Goal: Task Accomplishment & Management: Manage account settings

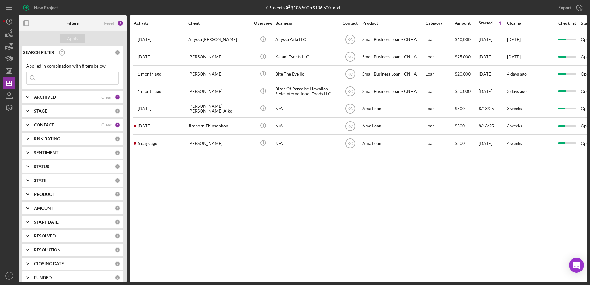
click at [217, 233] on div "Activity Client Overview Business Contact Product Category Amount Started Icon/…" at bounding box center [358, 148] width 457 height 267
click at [85, 126] on div "CONTACT" at bounding box center [67, 125] width 67 height 5
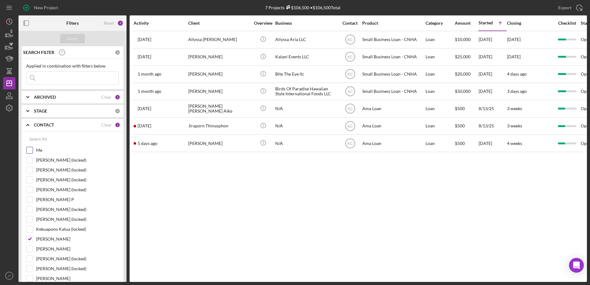
click at [28, 150] on input "Me" at bounding box center [30, 150] width 6 height 6
checkbox input "true"
click at [30, 241] on input "[PERSON_NAME]" at bounding box center [30, 239] width 6 height 6
checkbox input "false"
click at [77, 43] on div "Apply" at bounding box center [72, 38] width 11 height 9
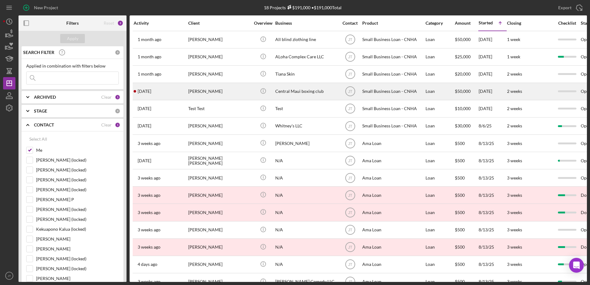
click at [194, 91] on div "[PERSON_NAME]" at bounding box center [219, 91] width 62 height 16
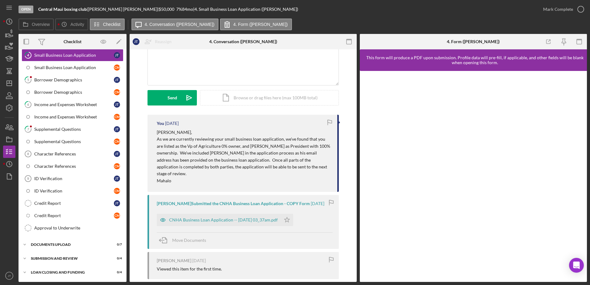
scroll to position [62, 0]
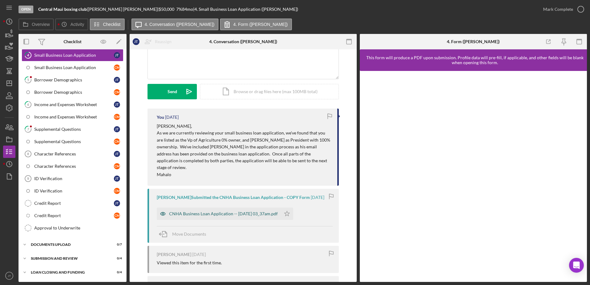
click at [252, 211] on div "CNHA Business Loan Application -- [DATE] 03_37am.pdf" at bounding box center [223, 213] width 109 height 5
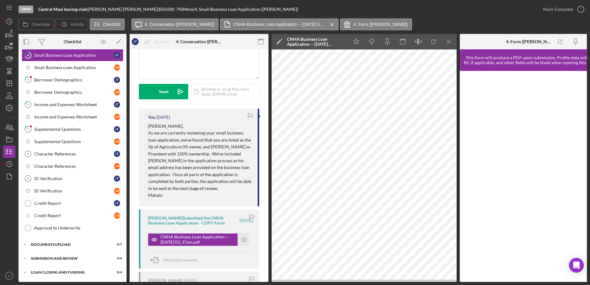
click at [450, 42] on icon "Icon/Menu Close" at bounding box center [449, 42] width 14 height 14
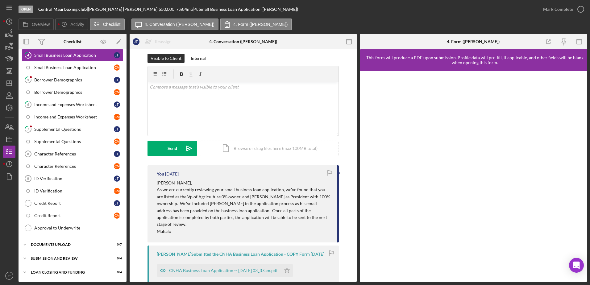
scroll to position [0, 0]
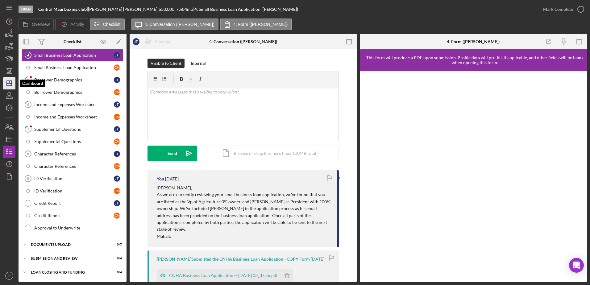
click at [8, 81] on icon "Icon/Dashboard" at bounding box center [9, 83] width 15 height 15
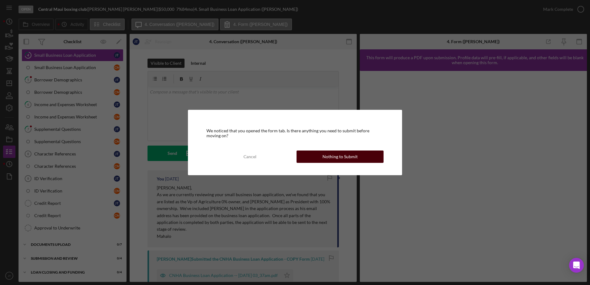
click at [305, 151] on button "Nothing to Submit" at bounding box center [340, 157] width 87 height 12
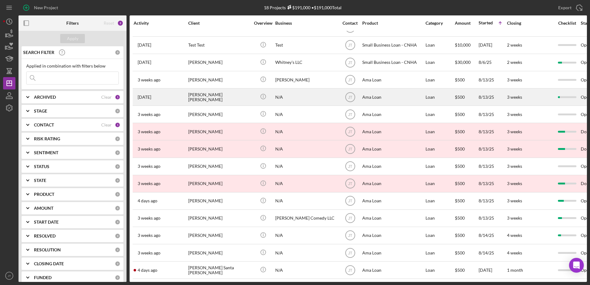
scroll to position [68, 0]
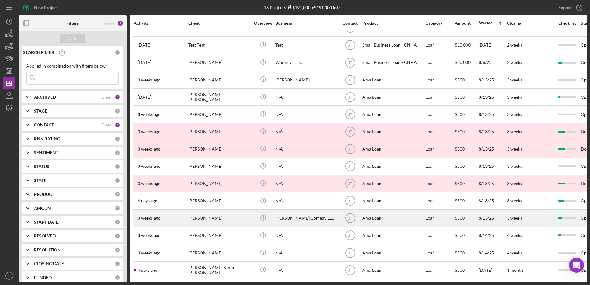
click at [203, 214] on div "[PERSON_NAME]" at bounding box center [219, 218] width 62 height 16
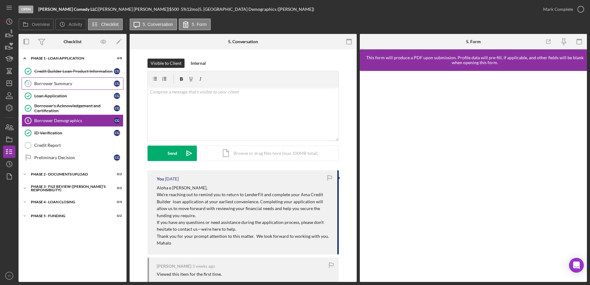
click at [75, 87] on link "2 Borrower Summary C G" at bounding box center [73, 83] width 102 height 12
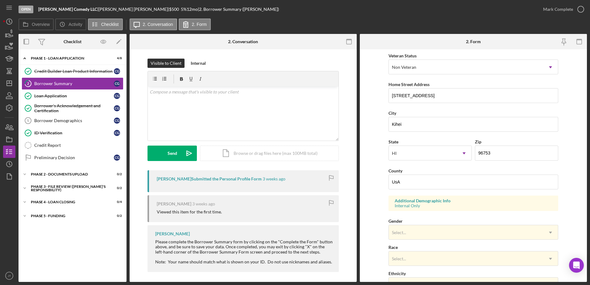
click at [208, 180] on div "[PERSON_NAME] Submitted the Personal Profile Form" at bounding box center [209, 179] width 105 height 5
click at [582, 8] on icon "button" at bounding box center [580, 9] width 15 height 15
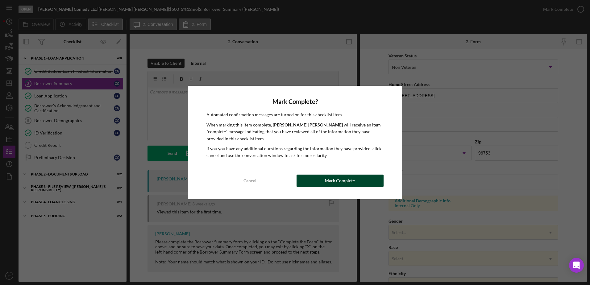
click at [318, 186] on button "Mark Complete" at bounding box center [340, 181] width 87 height 12
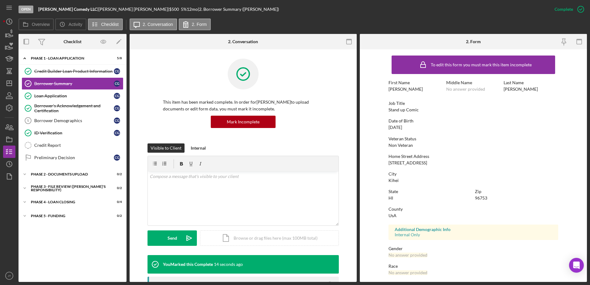
scroll to position [55, 0]
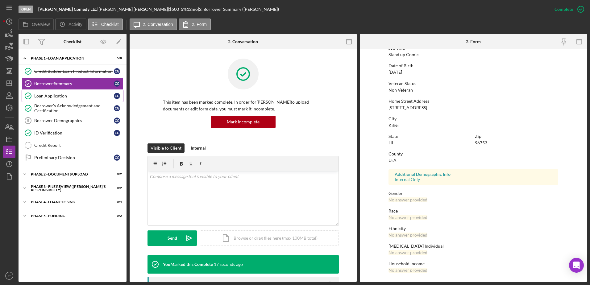
click at [71, 96] on div "Loan Application" at bounding box center [74, 96] width 80 height 5
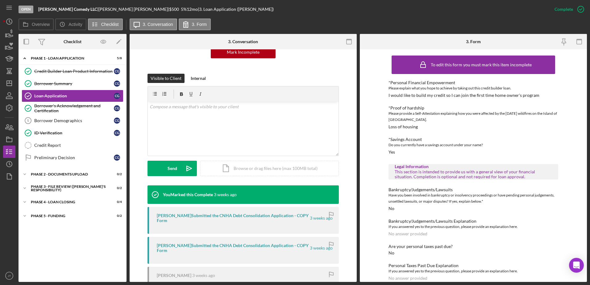
scroll to position [66, 0]
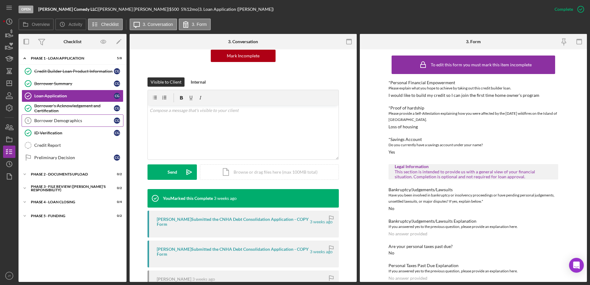
click at [62, 119] on div "Borrower Demographics" at bounding box center [74, 120] width 80 height 5
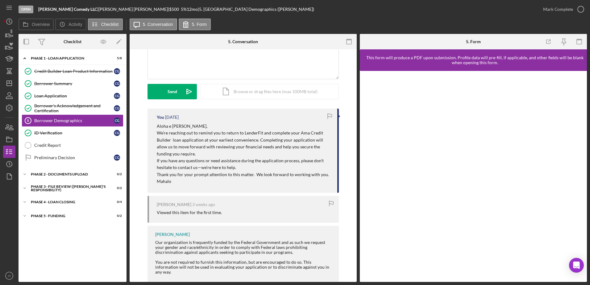
scroll to position [31, 0]
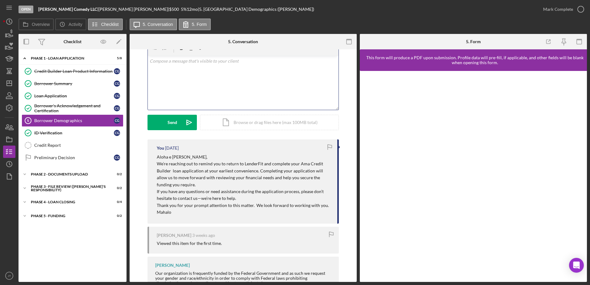
click at [190, 72] on div "v Color teal Color pink Remove color Add row above Add row below Add column bef…" at bounding box center [243, 83] width 191 height 54
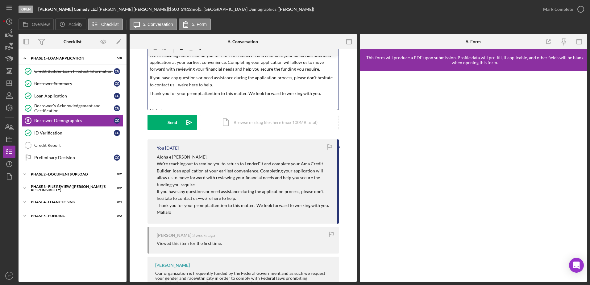
scroll to position [0, 0]
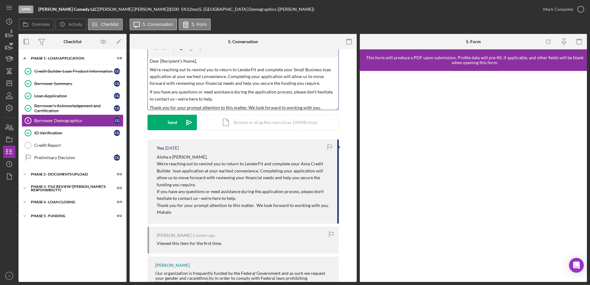
click at [289, 73] on p "We’re reaching out to remind you to return to LenderFit and complete your Small…" at bounding box center [243, 76] width 187 height 21
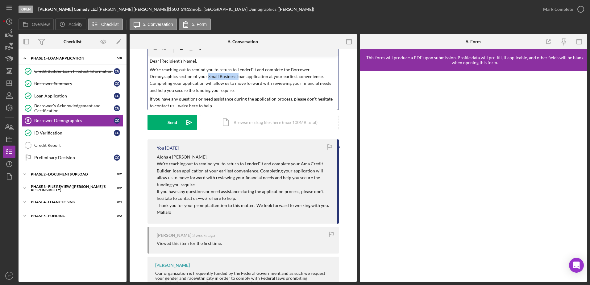
drag, startPoint x: 236, startPoint y: 79, endPoint x: 205, endPoint y: 77, distance: 30.7
click at [205, 77] on p "We’re reaching out to remind you to return to LenderFit and complete the Borrow…" at bounding box center [243, 80] width 187 height 28
click at [291, 79] on p "We’re reaching out to remind you to return to LenderFit and complete the Borrow…" at bounding box center [243, 80] width 187 height 28
drag, startPoint x: 287, startPoint y: 69, endPoint x: 306, endPoint y: 69, distance: 19.5
click at [306, 69] on p "We’re reaching out to remind you to return to LenderFit and complete the Borrow…" at bounding box center [243, 80] width 187 height 28
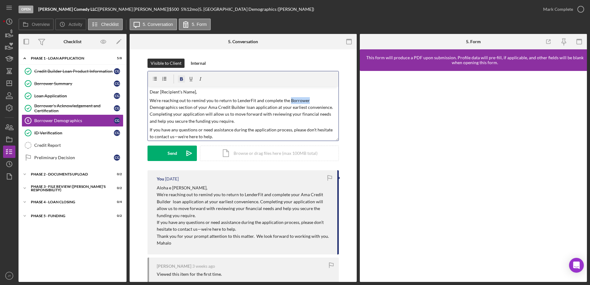
click at [182, 81] on icon "button" at bounding box center [181, 78] width 3 height 3
drag, startPoint x: 148, startPoint y: 107, endPoint x: 176, endPoint y: 109, distance: 28.4
click at [176, 109] on div "v Color teal Color pink Remove color Add row above Add row below Add column bef…" at bounding box center [243, 114] width 191 height 54
click at [182, 77] on icon "button" at bounding box center [182, 79] width 14 height 14
click at [286, 126] on div "v Color teal Color pink Remove color Add row above Add row below Add column bef…" at bounding box center [243, 114] width 191 height 54
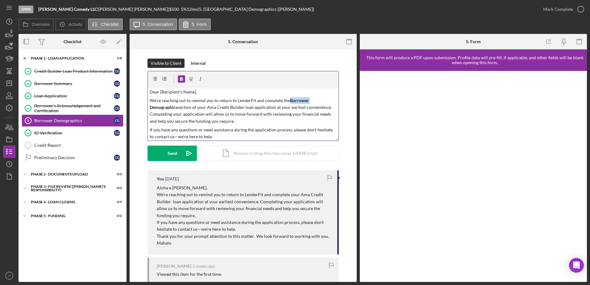
drag, startPoint x: 288, startPoint y: 101, endPoint x: 307, endPoint y: 100, distance: 19.2
click at [307, 100] on p "We’re reaching out to remind you to return to LenderFit and complete the Borrow…" at bounding box center [243, 111] width 187 height 28
click at [191, 77] on icon "button" at bounding box center [191, 79] width 14 height 14
drag, startPoint x: 148, startPoint y: 108, endPoint x: 176, endPoint y: 111, distance: 28.2
click at [176, 111] on div "v Color teal Color pink Remove color Add row above Add row below Add column bef…" at bounding box center [243, 114] width 191 height 54
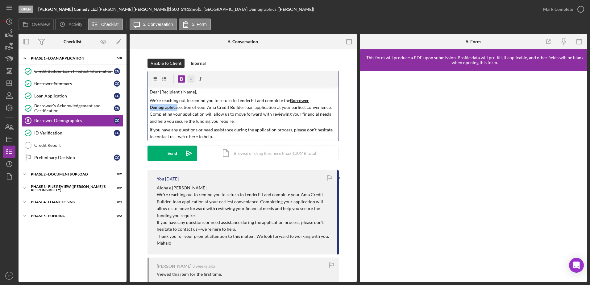
click at [190, 79] on icon "button" at bounding box center [191, 79] width 14 height 14
click at [272, 148] on div "Icon/Document Browse or drag files here (max 100MB total) Tap to choose files o…" at bounding box center [269, 153] width 139 height 15
click at [195, 92] on p "Dear [Recipient's Name]," at bounding box center [243, 92] width 187 height 7
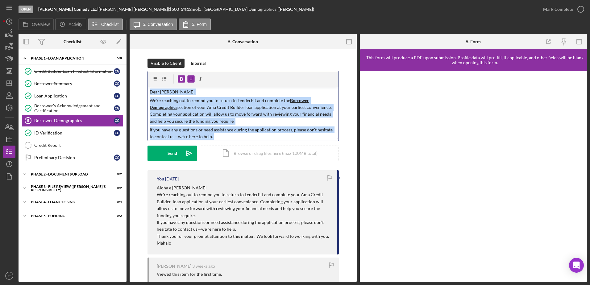
drag, startPoint x: 182, startPoint y: 135, endPoint x: 145, endPoint y: 74, distance: 71.5
click at [145, 74] on div "Visible to Client Internal v Color teal Color pink Remove color Add row above A…" at bounding box center [243, 115] width 209 height 112
copy div "Dear [PERSON_NAME], We’re reaching out to remind you to return to LenderFit and…"
click at [12, 86] on polygon "button" at bounding box center [9, 83] width 5 height 5
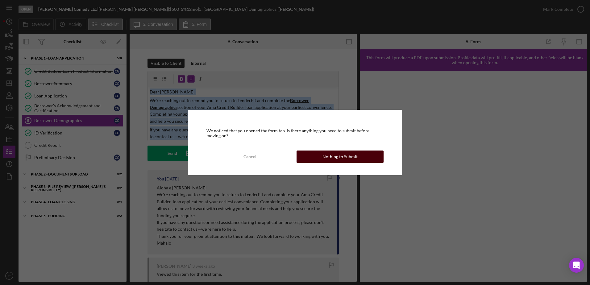
click at [315, 157] on button "Nothing to Submit" at bounding box center [340, 157] width 87 height 12
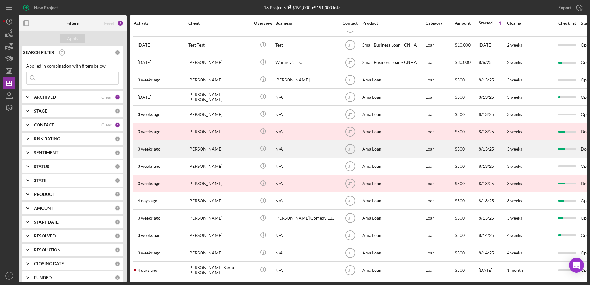
scroll to position [68, 0]
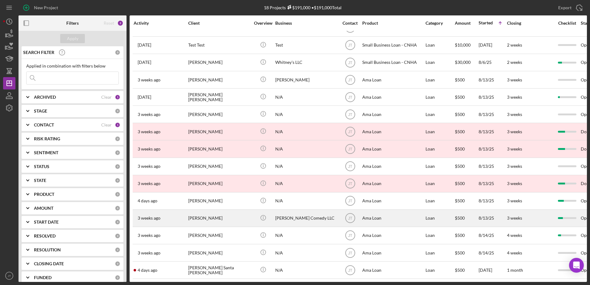
click at [202, 210] on div "[PERSON_NAME]" at bounding box center [219, 218] width 62 height 16
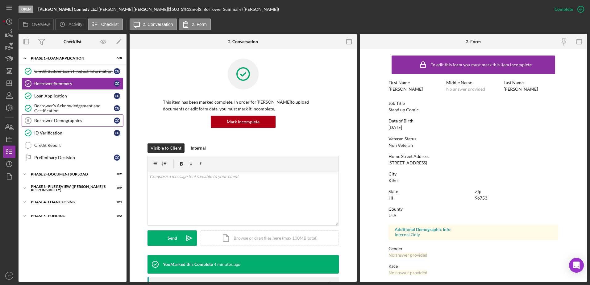
click at [98, 124] on link "Borrower Demographics 5 Borrower Demographics C G" at bounding box center [73, 121] width 102 height 12
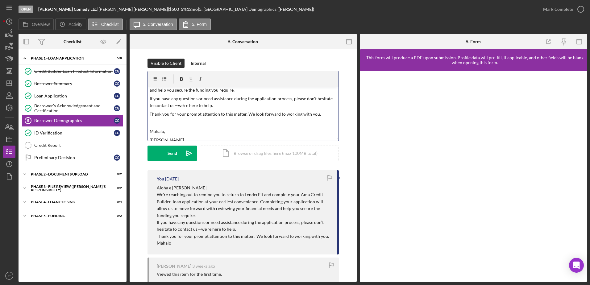
scroll to position [53, 0]
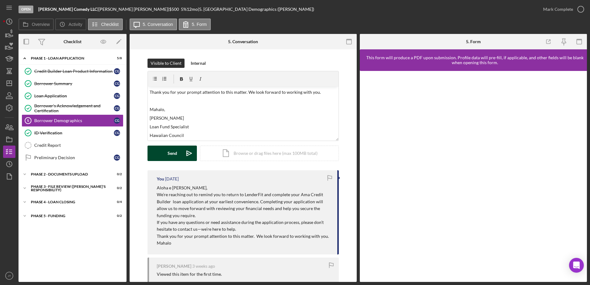
click at [171, 148] on div "Send" at bounding box center [173, 153] width 10 height 15
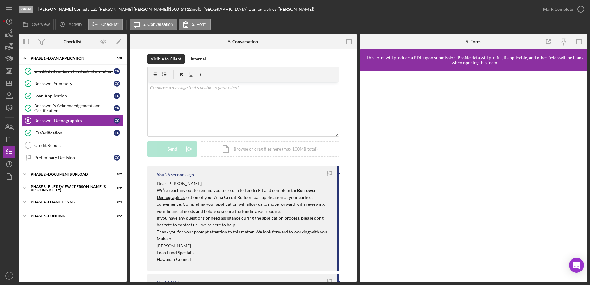
scroll to position [0, 0]
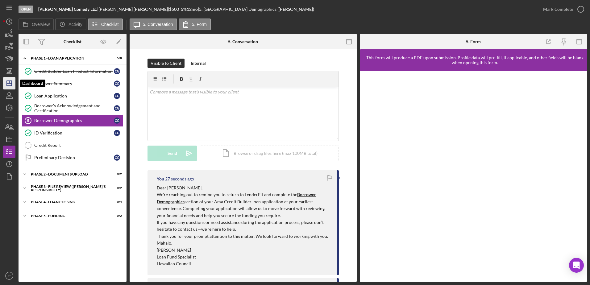
click at [10, 86] on polygon "button" at bounding box center [9, 83] width 5 height 5
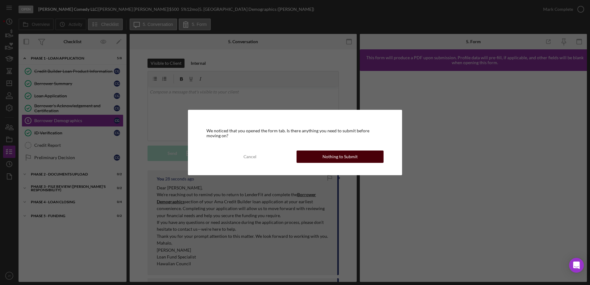
click at [339, 158] on div "Nothing to Submit" at bounding box center [340, 157] width 35 height 12
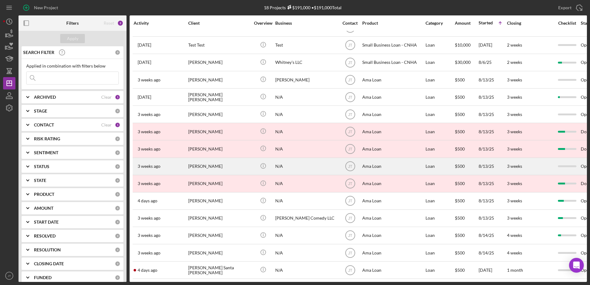
scroll to position [68, 0]
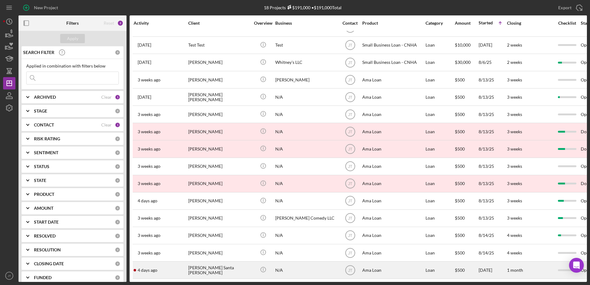
click at [190, 264] on div "[PERSON_NAME] Santa [PERSON_NAME]" at bounding box center [219, 270] width 62 height 16
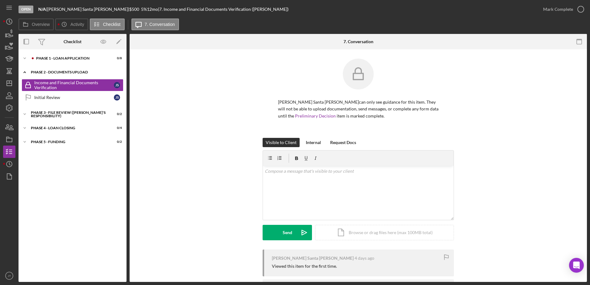
click at [26, 70] on icon "Icon/Expander" at bounding box center [25, 72] width 12 height 12
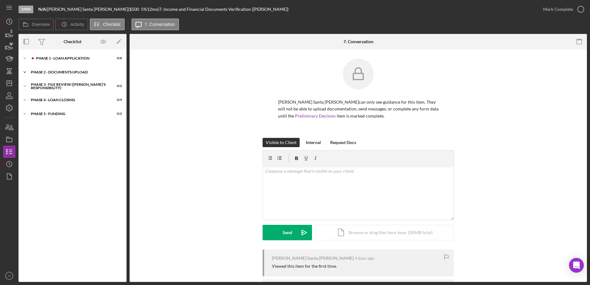
click at [25, 71] on icon "Icon/Expander" at bounding box center [25, 72] width 12 height 12
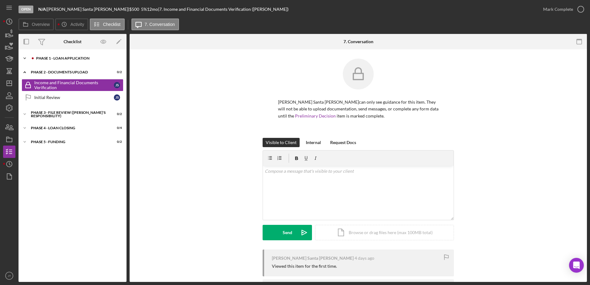
click at [23, 57] on icon "Icon/Expander" at bounding box center [25, 58] width 12 height 12
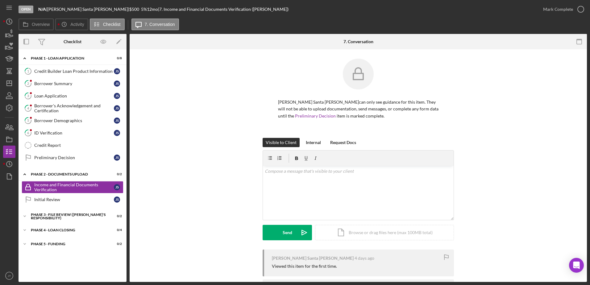
click at [171, 188] on div "Visible to Client Internal Request Docs v Color teal Color pink Remove color Ad…" at bounding box center [358, 194] width 439 height 112
click at [80, 72] on div "Credit Builder Loan Product Information" at bounding box center [74, 71] width 80 height 5
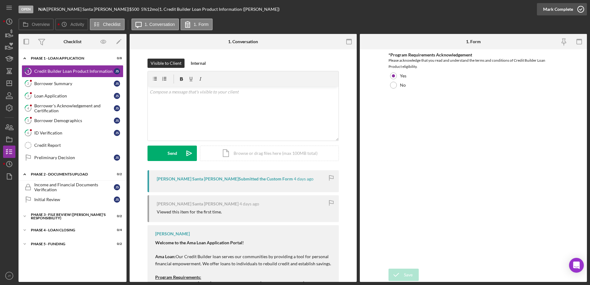
click at [579, 10] on icon "button" at bounding box center [580, 9] width 15 height 15
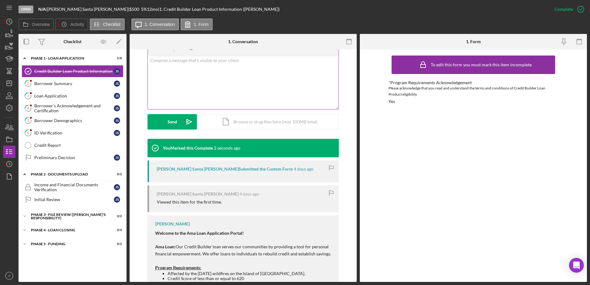
scroll to position [123, 0]
click at [81, 84] on div "Borrower Summary" at bounding box center [74, 83] width 80 height 5
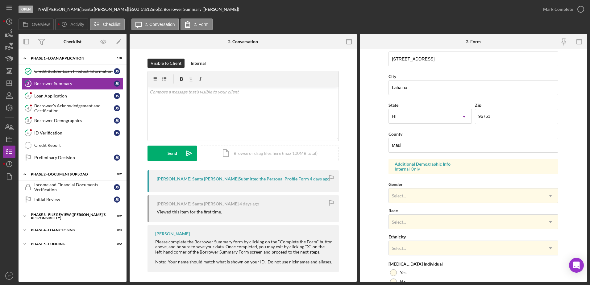
scroll to position [154, 0]
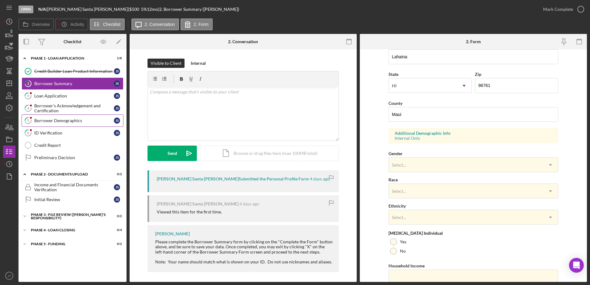
click at [51, 121] on div "Borrower Demographics" at bounding box center [74, 120] width 80 height 5
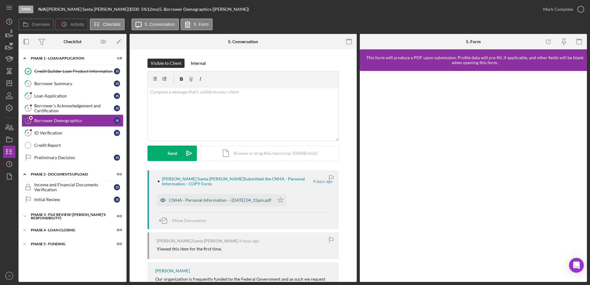
click at [232, 199] on div "CNHA - Personal Information -- [DATE] 04_15pm.pdf" at bounding box center [220, 200] width 102 height 5
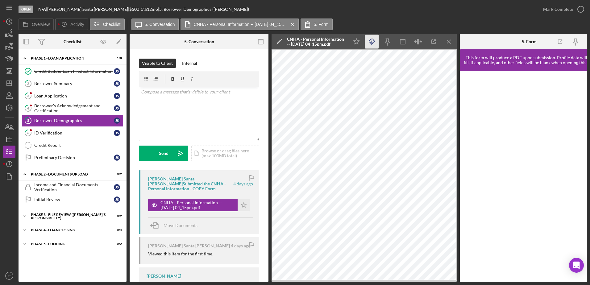
click at [370, 42] on icon "Icon/Download" at bounding box center [372, 42] width 14 height 14
click at [449, 42] on line "button" at bounding box center [448, 41] width 3 height 3
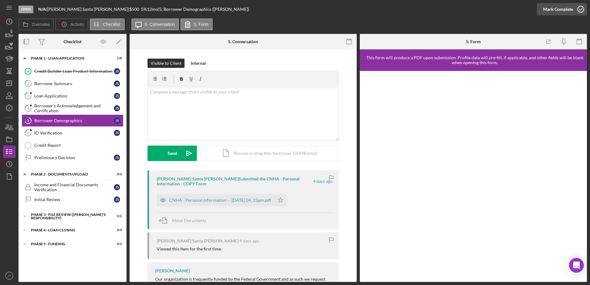
click at [579, 8] on icon "button" at bounding box center [580, 9] width 15 height 15
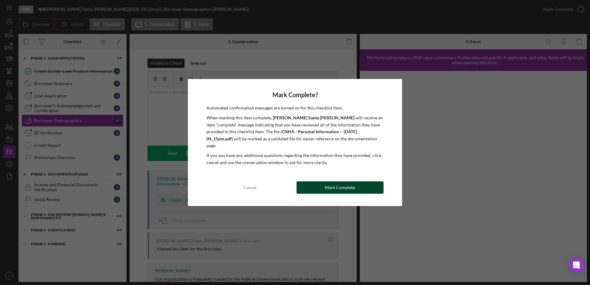
click at [310, 182] on button "Mark Complete" at bounding box center [340, 188] width 87 height 12
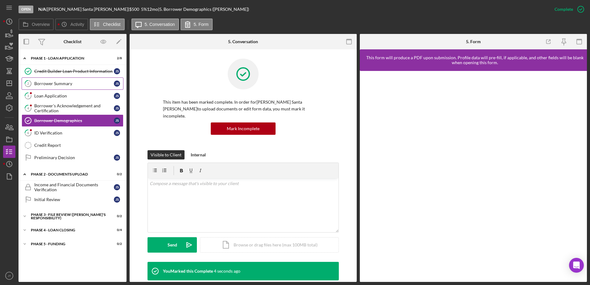
click at [67, 85] on div "Borrower Summary" at bounding box center [74, 83] width 80 height 5
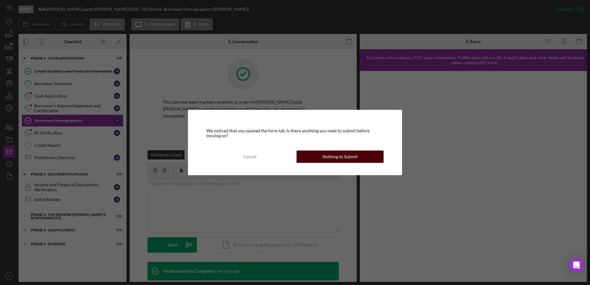
click at [311, 159] on button "Nothing to Submit" at bounding box center [340, 157] width 87 height 12
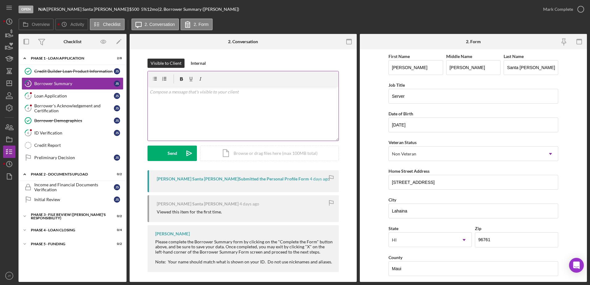
scroll to position [2, 0]
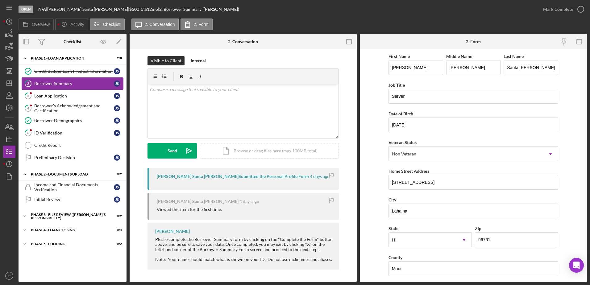
click at [77, 85] on div "Borrower Summary" at bounding box center [74, 83] width 80 height 5
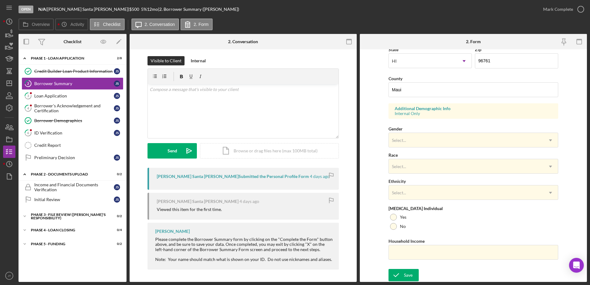
scroll to position [179, 0]
click at [411, 139] on div "Select..." at bounding box center [466, 140] width 154 height 14
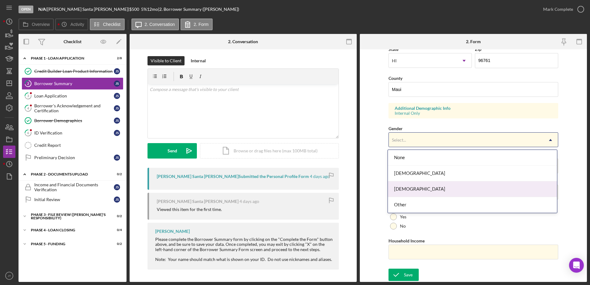
click at [405, 191] on div "[DEMOGRAPHIC_DATA]" at bounding box center [472, 190] width 169 height 16
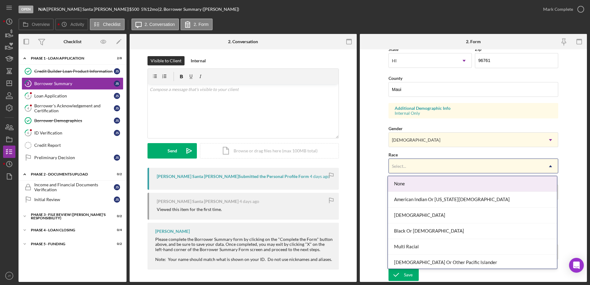
click at [428, 166] on div "Select..." at bounding box center [466, 166] width 154 height 14
click at [432, 167] on div "Select..." at bounding box center [466, 166] width 154 height 14
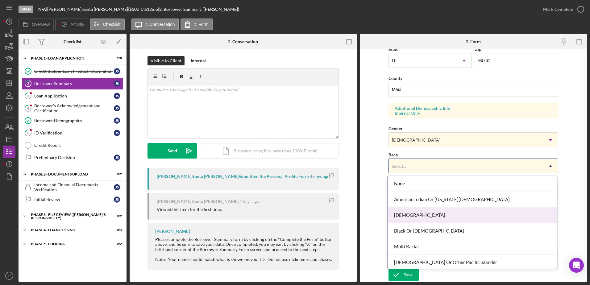
click at [432, 220] on div "[DEMOGRAPHIC_DATA]" at bounding box center [472, 216] width 169 height 16
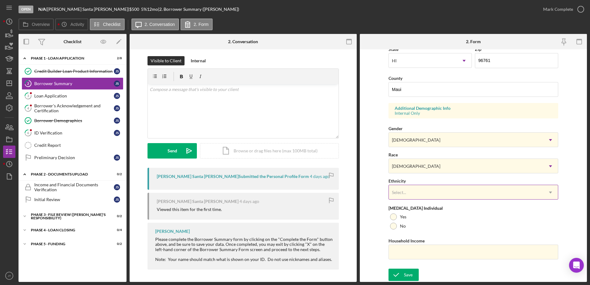
click at [444, 187] on div "Select..." at bounding box center [466, 193] width 154 height 14
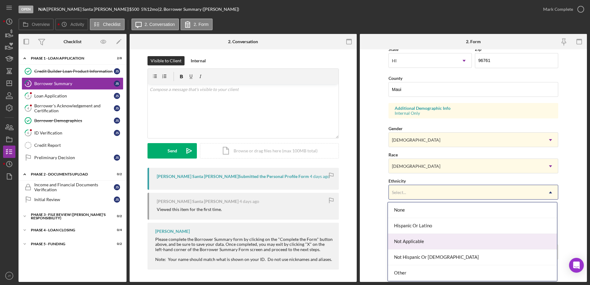
click at [439, 246] on div "Not Applicable" at bounding box center [472, 242] width 169 height 16
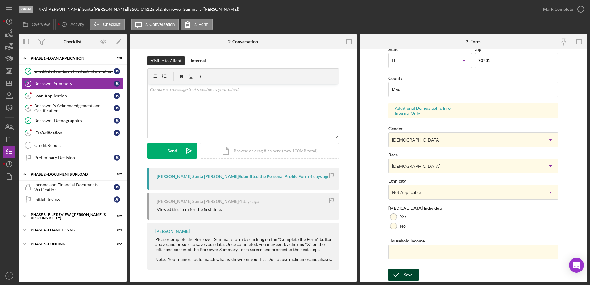
click at [407, 272] on div "Save" at bounding box center [408, 275] width 9 height 12
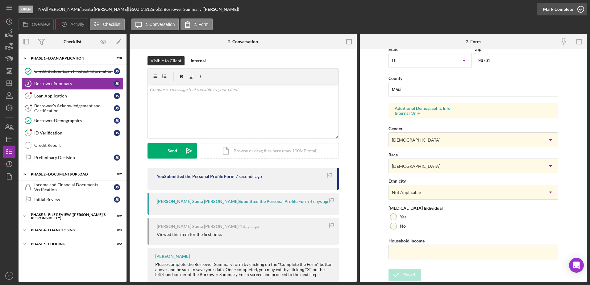
click at [579, 9] on icon "button" at bounding box center [580, 9] width 15 height 15
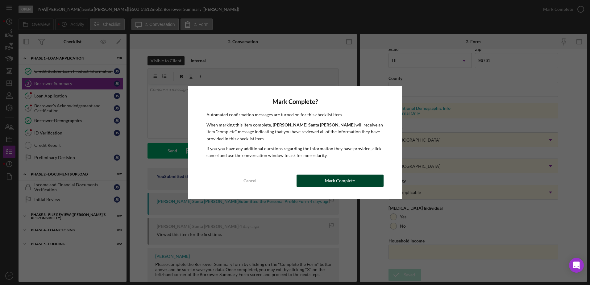
click at [332, 179] on div "Mark Complete" at bounding box center [340, 181] width 30 height 12
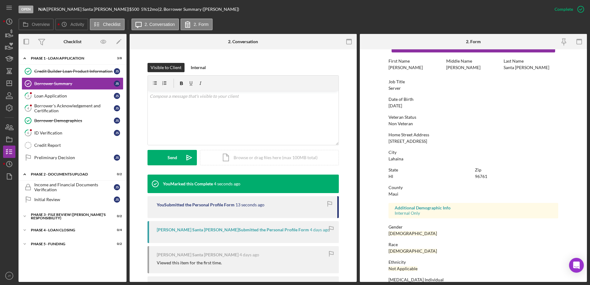
scroll to position [0, 0]
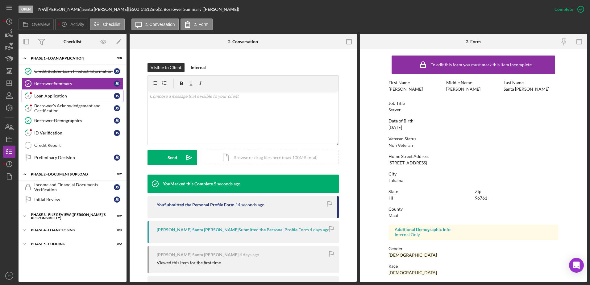
click at [88, 98] on div "Loan Application" at bounding box center [74, 96] width 80 height 5
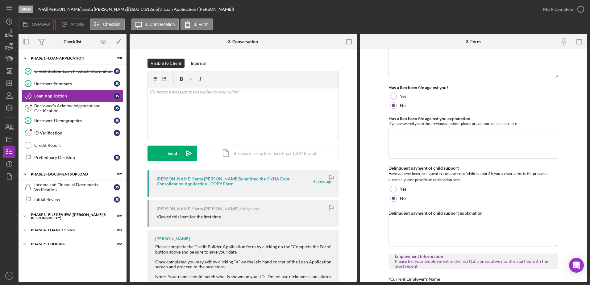
scroll to position [309, 0]
